Goal: Information Seeking & Learning: Check status

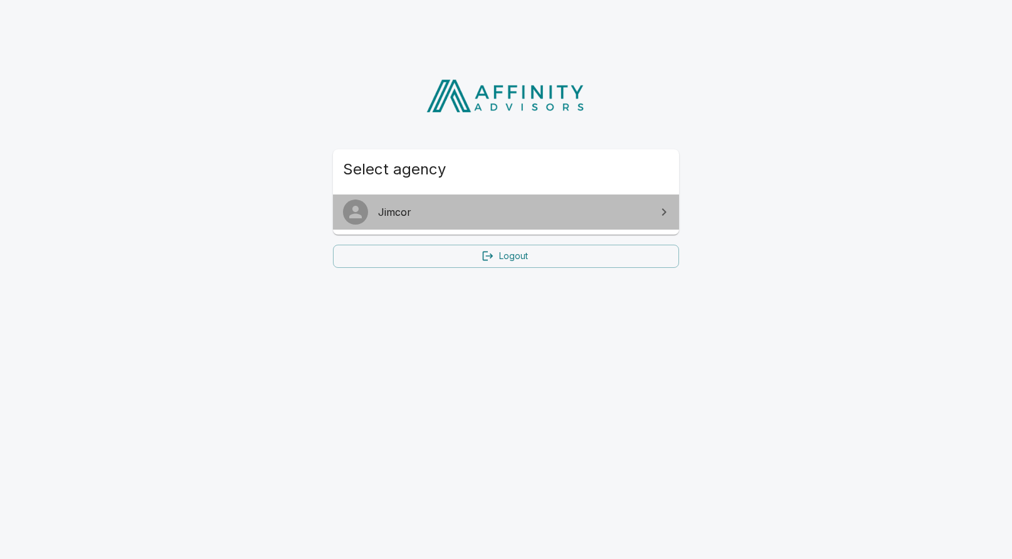
click at [481, 221] on link "Jimcor" at bounding box center [506, 211] width 346 height 35
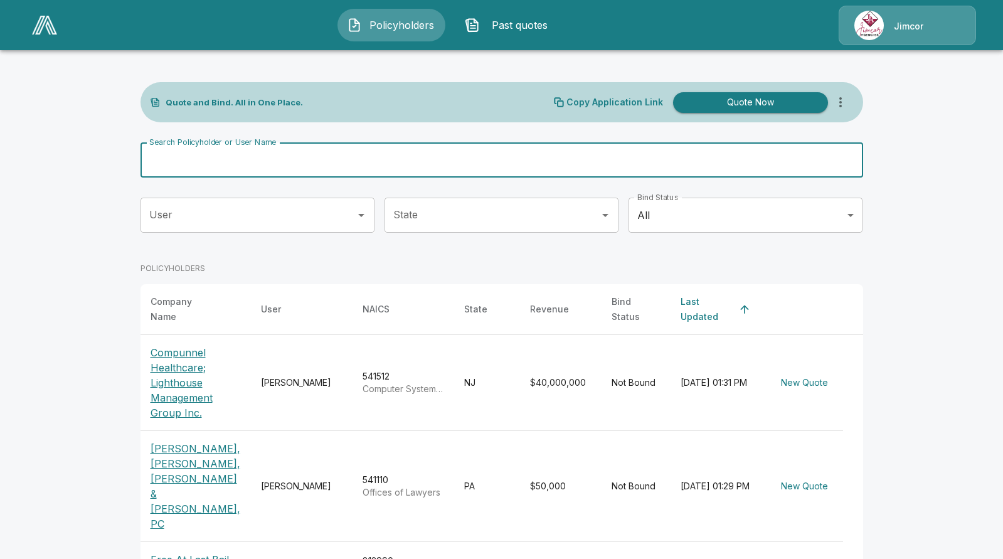
click at [273, 157] on input "Search Policyholder or User Name" at bounding box center [494, 159] width 708 height 35
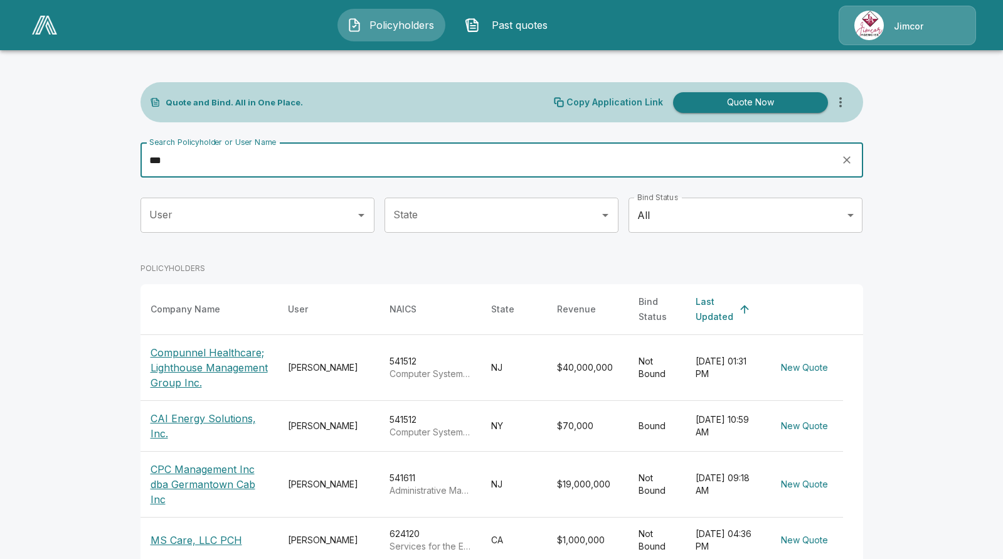
type input "***"
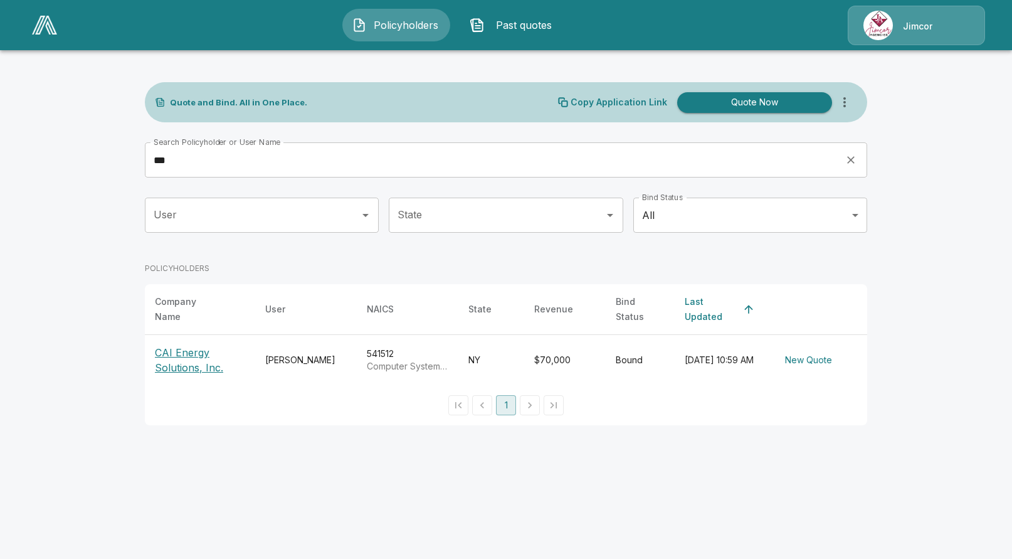
click at [176, 345] on p "CAI Energy Solutions, Inc." at bounding box center [200, 360] width 90 height 30
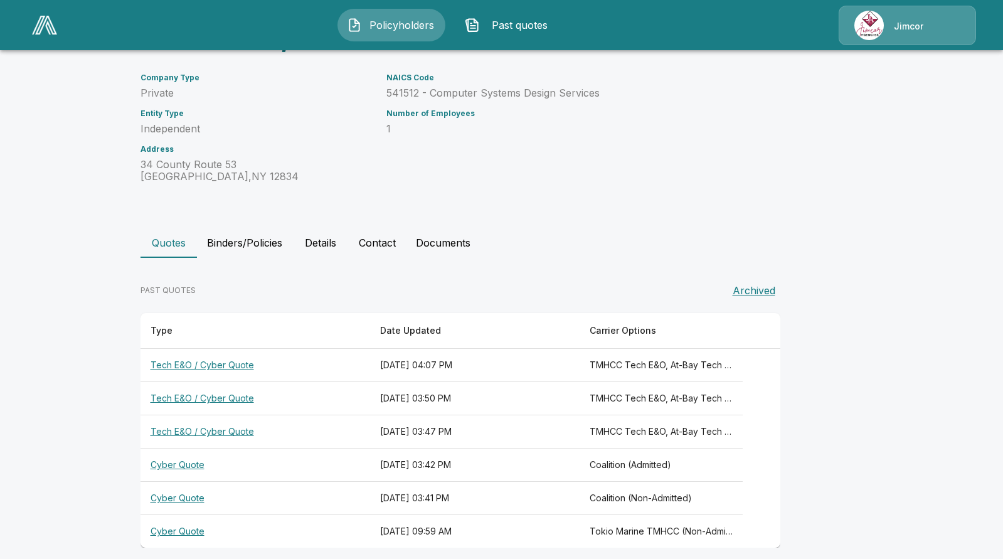
scroll to position [125, 0]
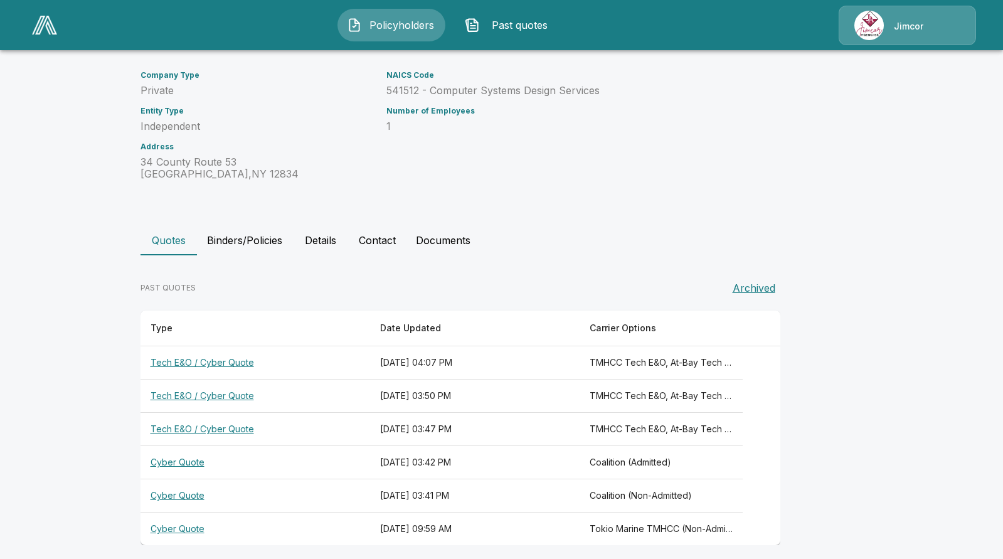
click at [201, 364] on th "Tech E&O / Cyber Quote" at bounding box center [254, 362] width 229 height 33
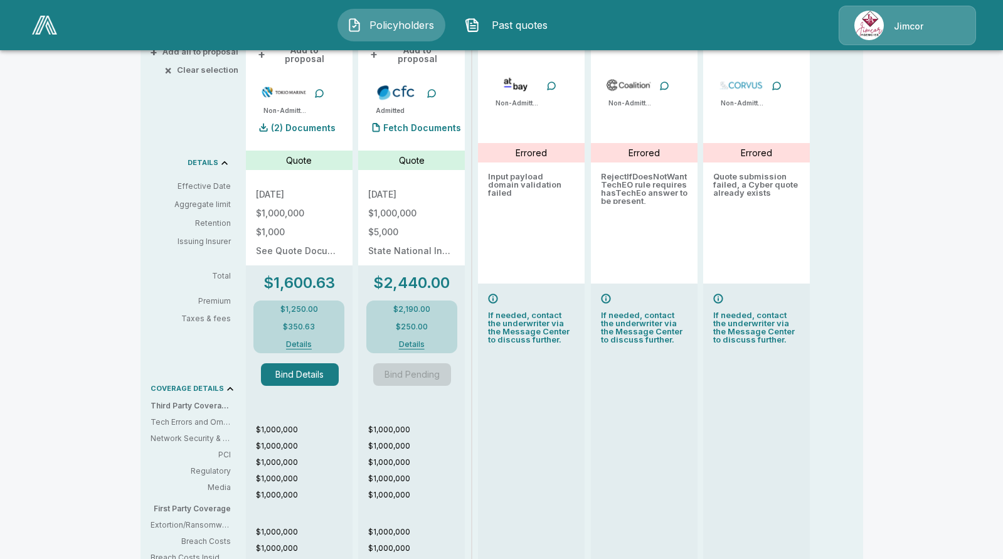
scroll to position [251, 0]
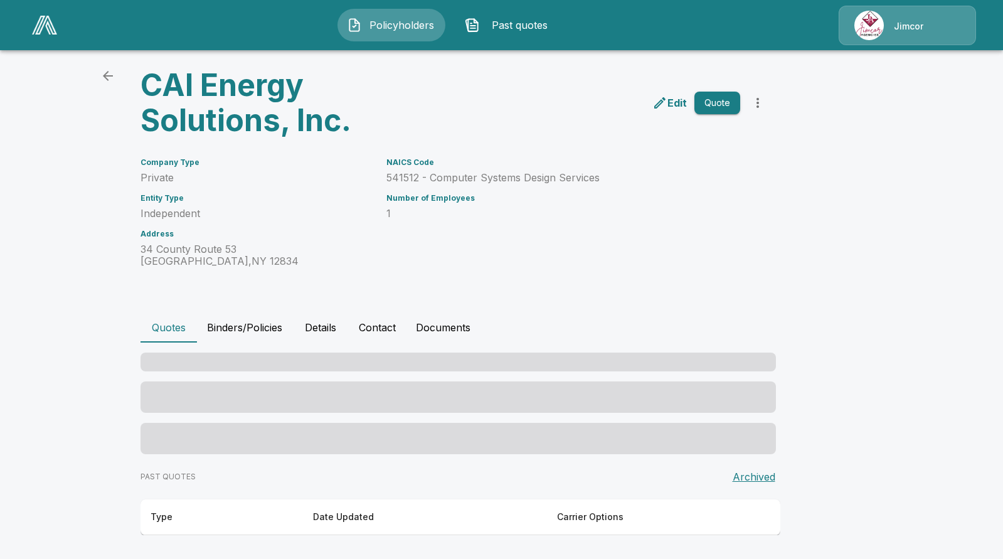
scroll to position [135, 0]
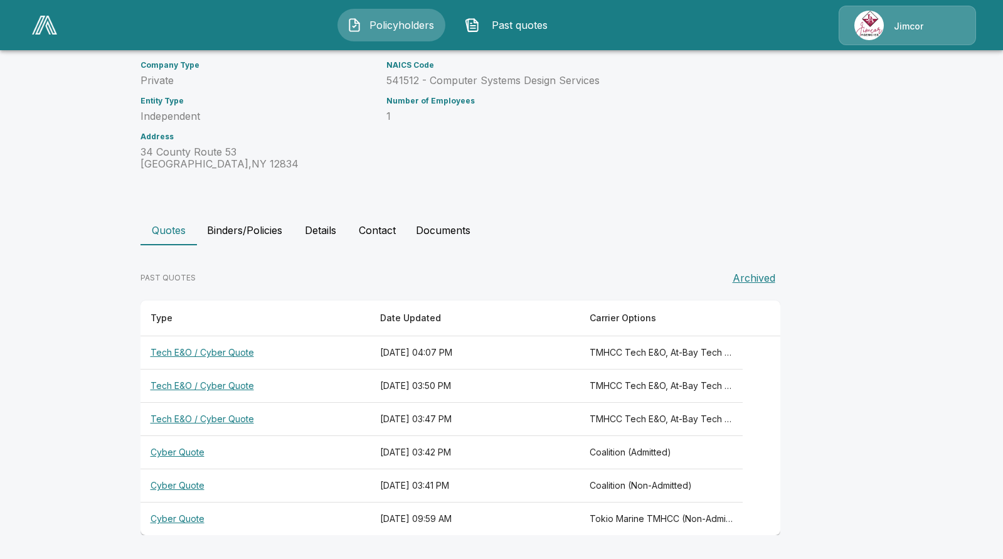
click at [732, 151] on div "NAICS Code 541512 - Computer Systems Design Services Number of Employees 1" at bounding box center [555, 108] width 369 height 124
click at [764, 74] on div "Company Type Private Entity Type Independent Address 34 County Route 53 Greenwi…" at bounding box center [493, 108] width 737 height 124
click at [638, 184] on div "Policyholders / CAI Energy Solutions, Inc. CAI Energy Solutions, Inc. Edit Quot…" at bounding box center [501, 235] width 752 height 647
click at [242, 354] on th "Tech E&O / Cyber Quote" at bounding box center [254, 352] width 229 height 33
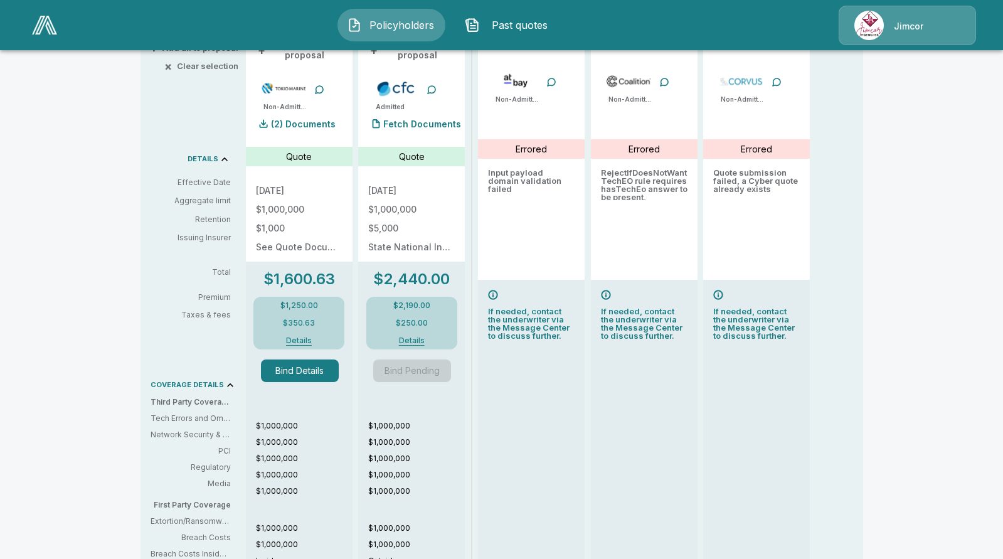
scroll to position [303, 0]
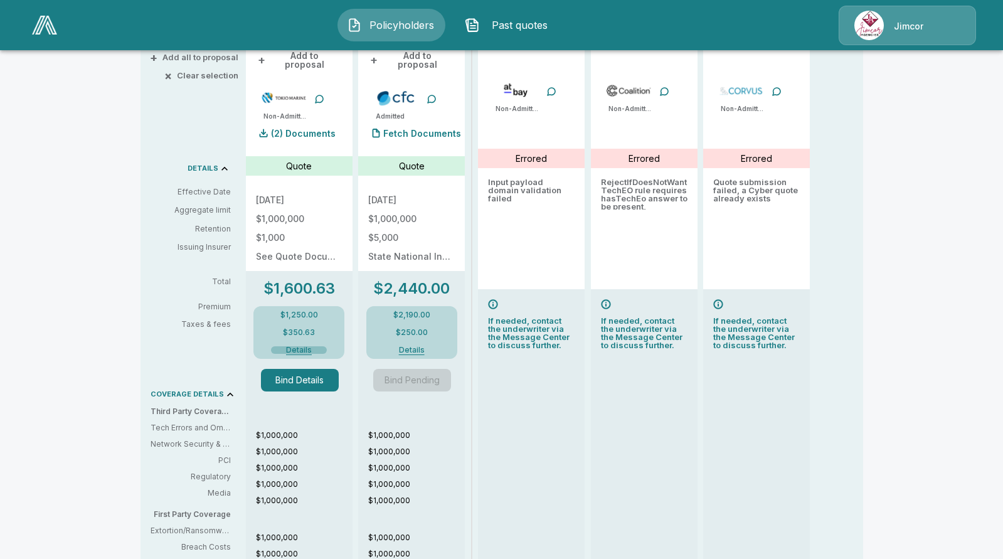
click at [295, 346] on button "Details" at bounding box center [299, 350] width 56 height 8
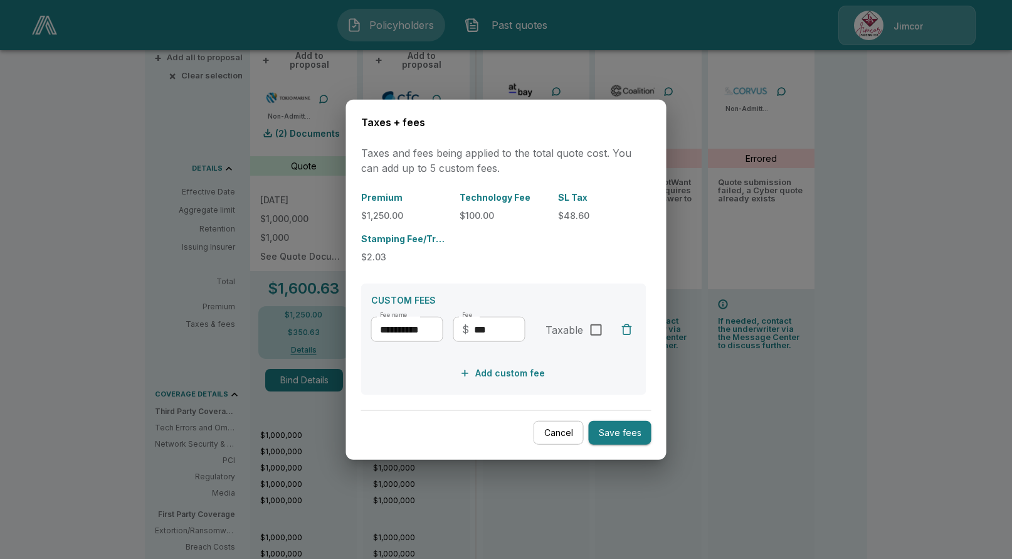
drag, startPoint x: 111, startPoint y: 230, endPoint x: 113, endPoint y: 241, distance: 11.4
click at [111, 229] on div at bounding box center [506, 279] width 1012 height 559
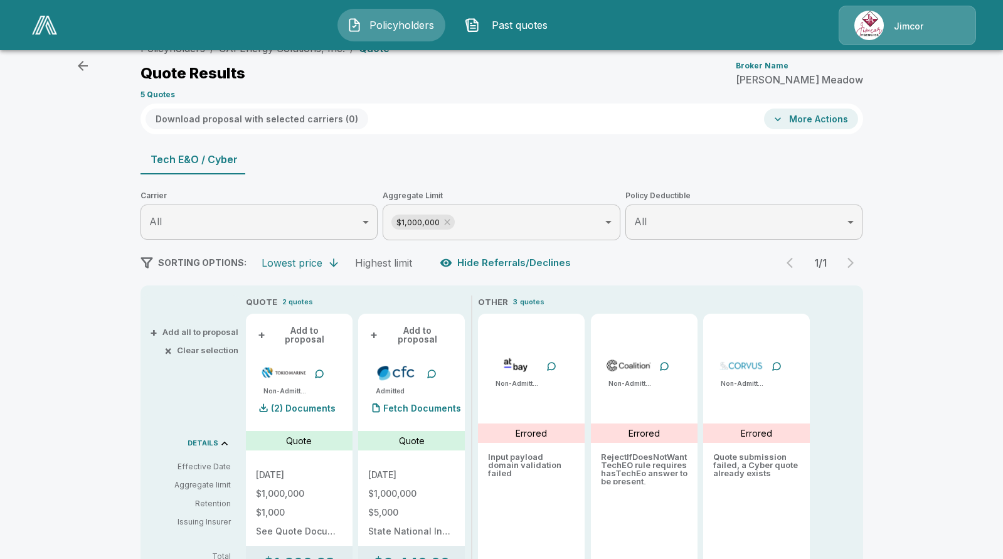
scroll to position [0, 0]
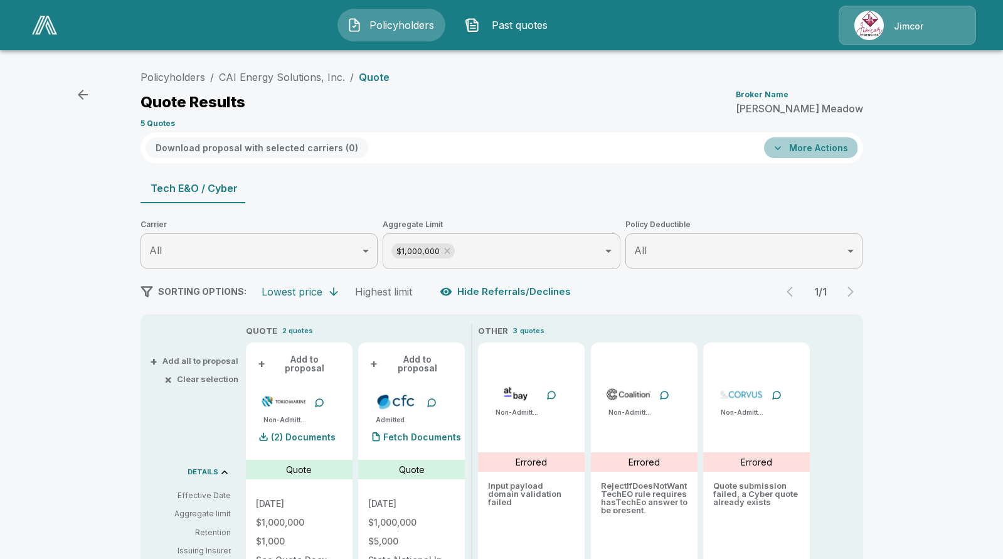
click at [801, 149] on button "More Actions" at bounding box center [811, 147] width 94 height 21
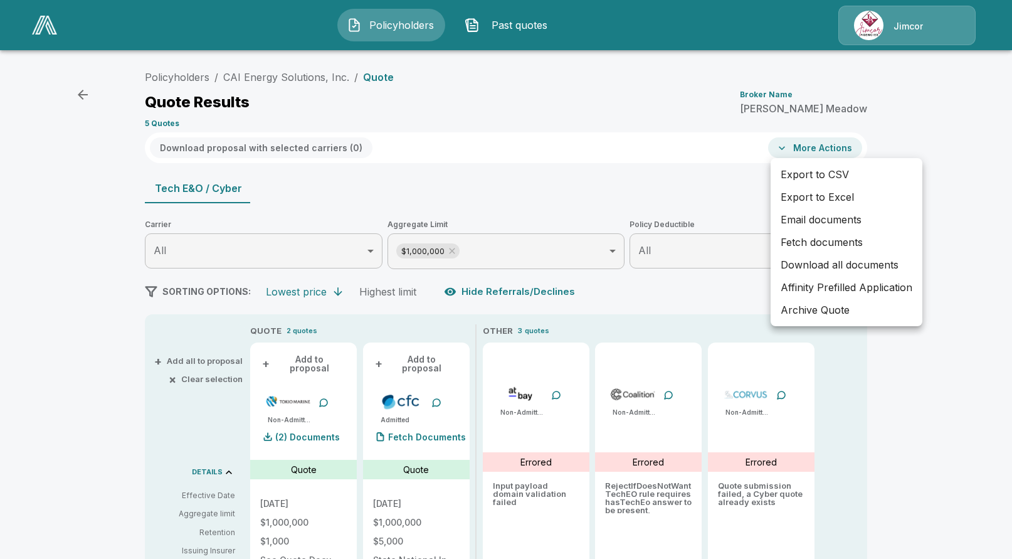
click at [283, 76] on div at bounding box center [506, 279] width 1012 height 559
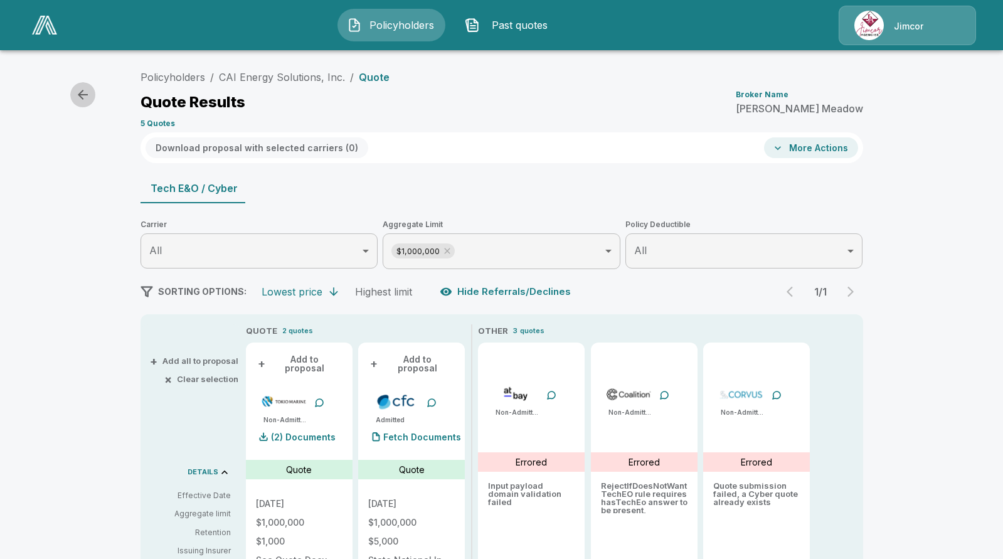
click at [85, 92] on icon "button" at bounding box center [82, 94] width 15 height 15
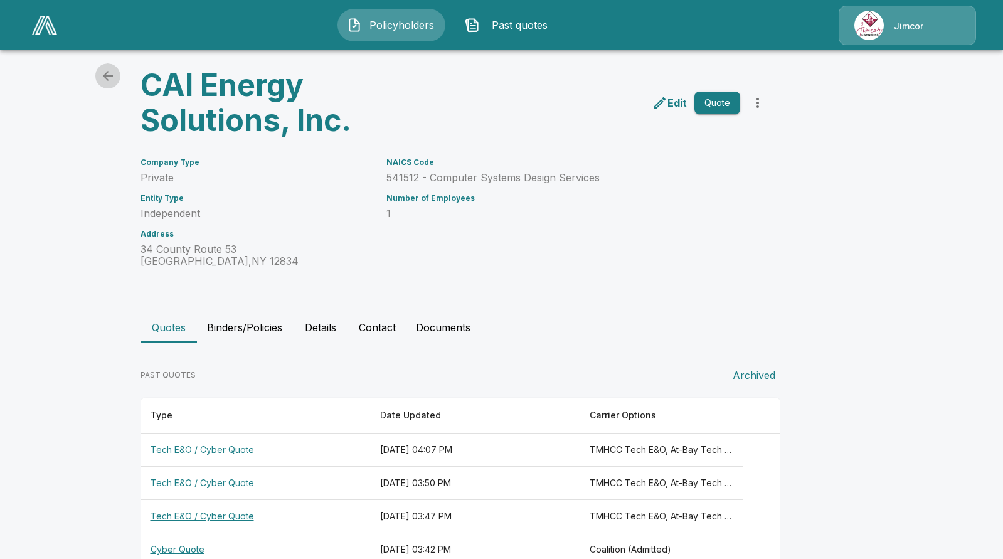
click at [113, 76] on icon "back" at bounding box center [108, 76] width 10 height 10
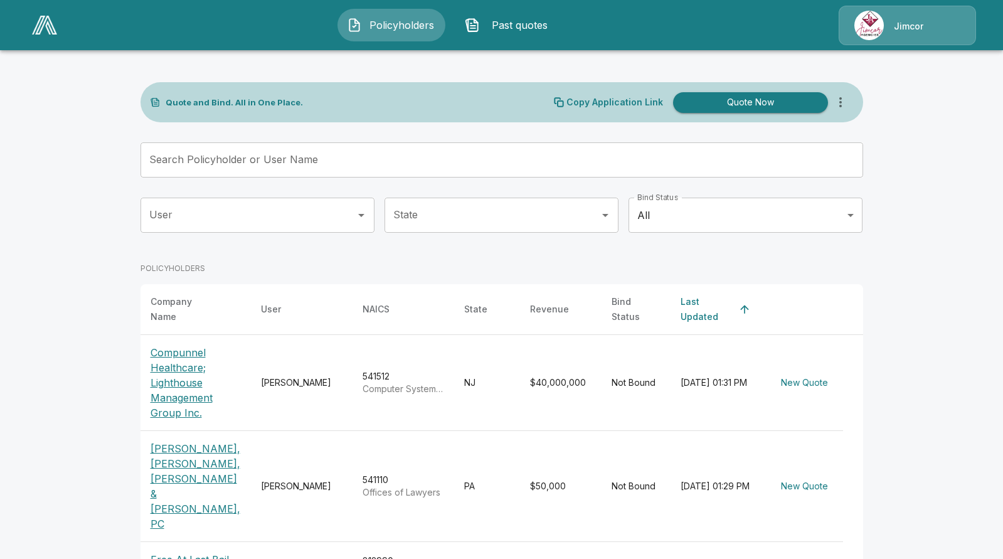
click at [404, 26] on span "Policyholders" at bounding box center [401, 25] width 69 height 15
click at [855, 219] on body "Policyholders Past quotes Jimcor Quote and Bind. All in One Place. Copy Applica…" at bounding box center [506, 524] width 1012 height 1048
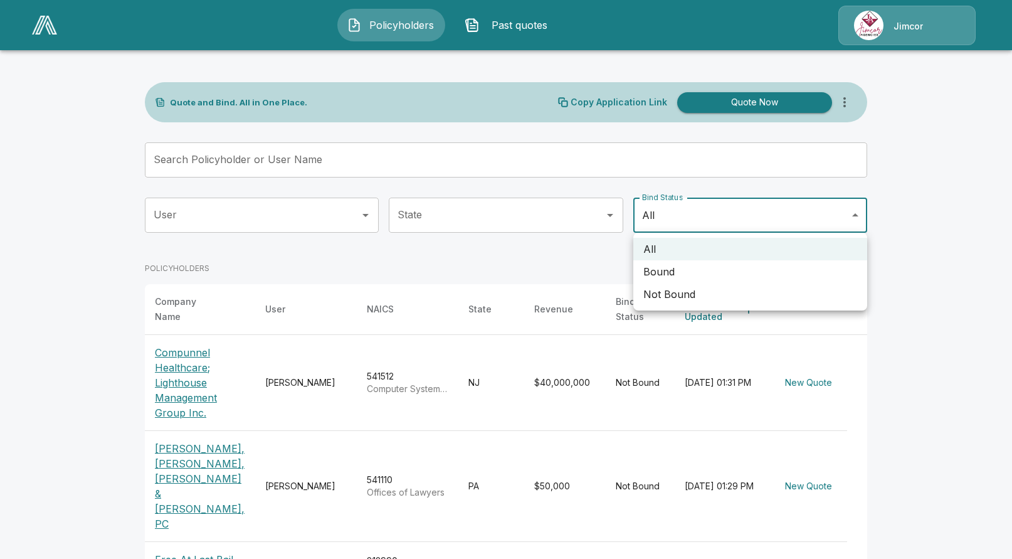
click at [657, 276] on li "Bound" at bounding box center [750, 271] width 234 height 23
type input "*****"
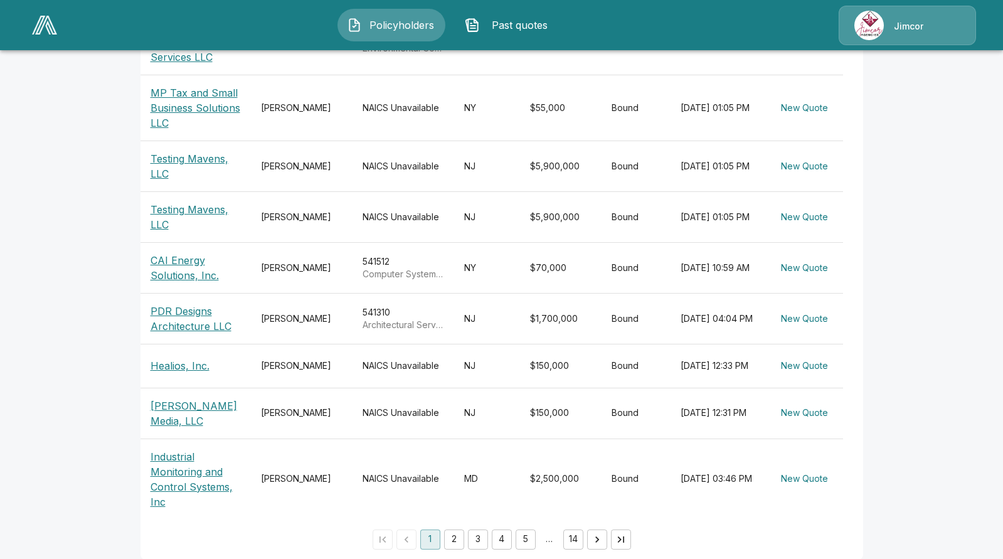
scroll to position [381, 0]
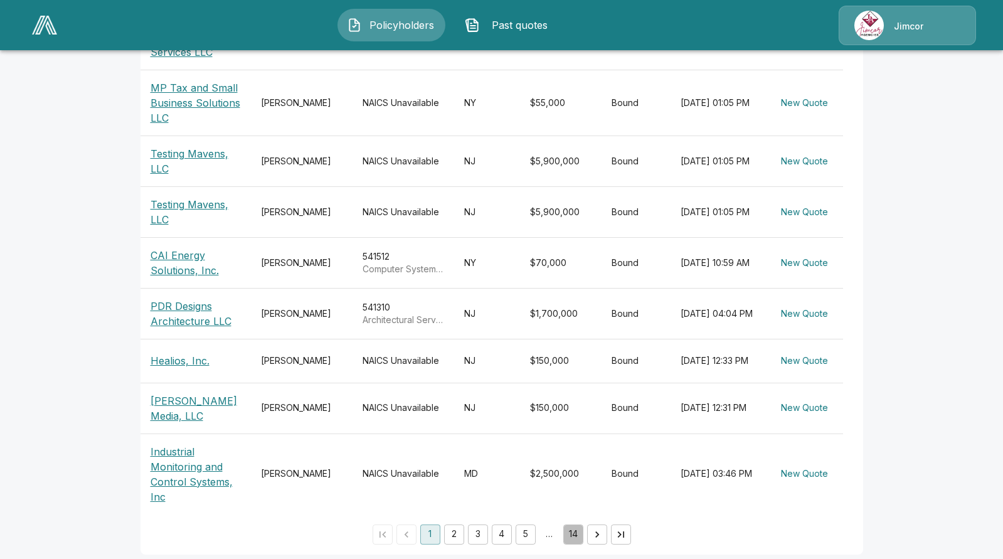
click at [571, 524] on button "14" at bounding box center [573, 534] width 20 height 20
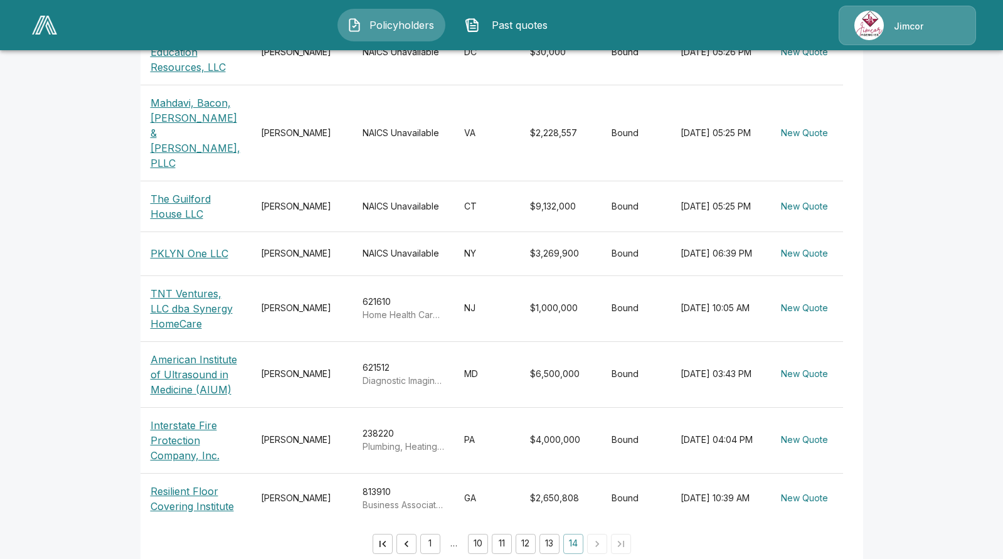
scroll to position [366, 0]
